Goal: Find specific page/section: Find specific page/section

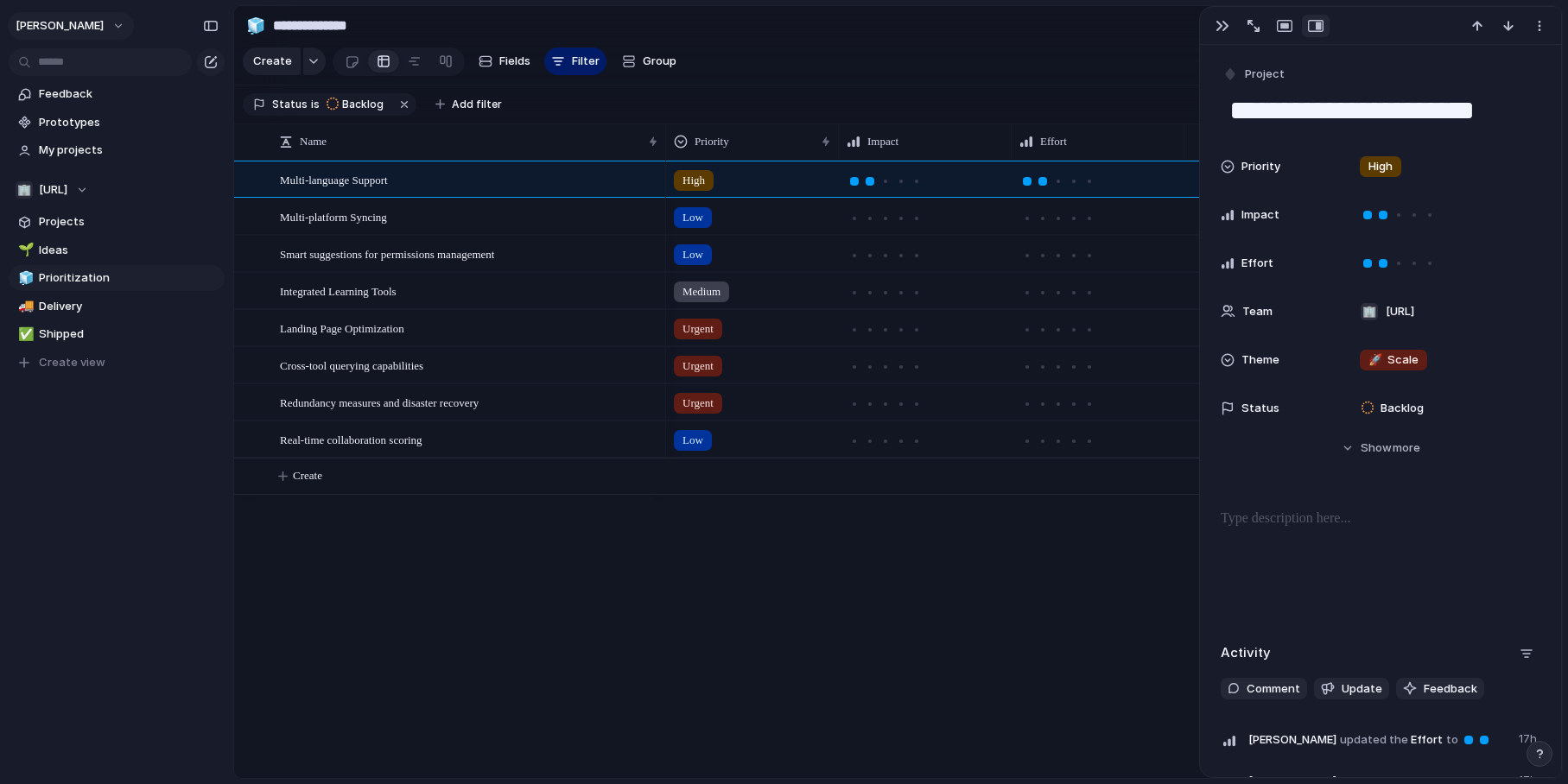
click at [82, 24] on button "[PERSON_NAME]" at bounding box center [71, 25] width 126 height 28
click at [82, 24] on div "Settings Invite members Change theme Sign out" at bounding box center [784, 392] width 1568 height 784
click at [96, 28] on button "[PERSON_NAME]" at bounding box center [71, 25] width 126 height 28
click at [94, 28] on div "Settings Invite members Change theme Sign out" at bounding box center [784, 392] width 1568 height 784
click at [1216, 20] on div "button" at bounding box center [1222, 26] width 14 height 14
